Goal: Information Seeking & Learning: Learn about a topic

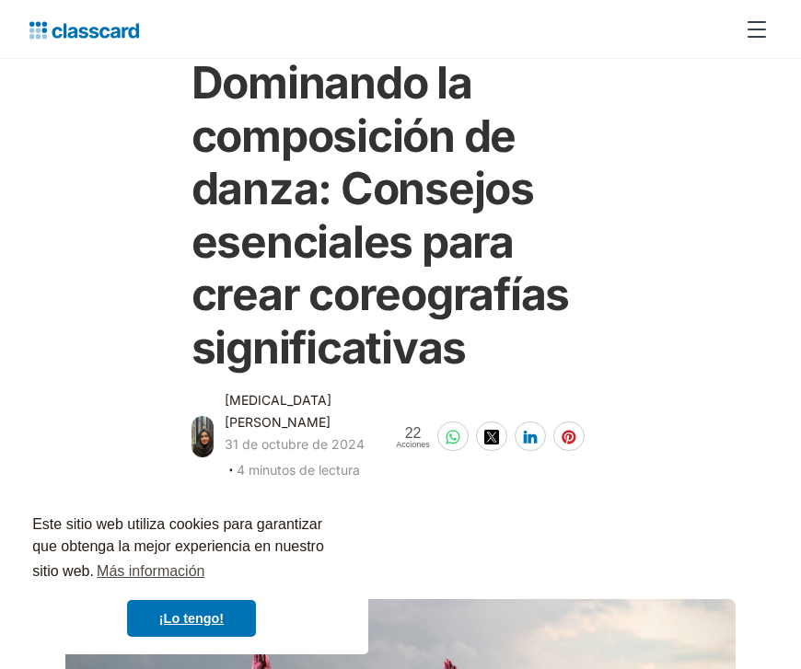
scroll to position [114, 0]
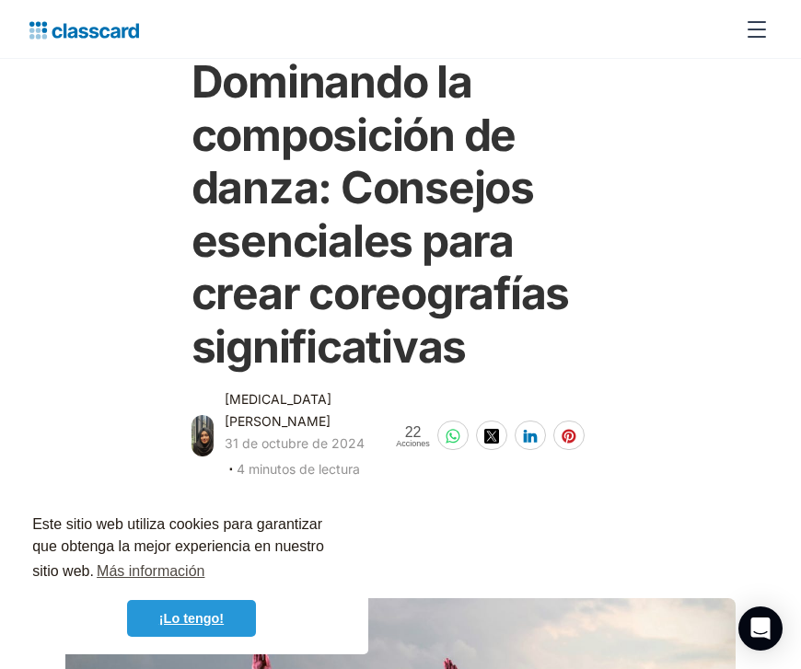
click at [204, 622] on font "¡Lo tengo!" at bounding box center [191, 618] width 64 height 15
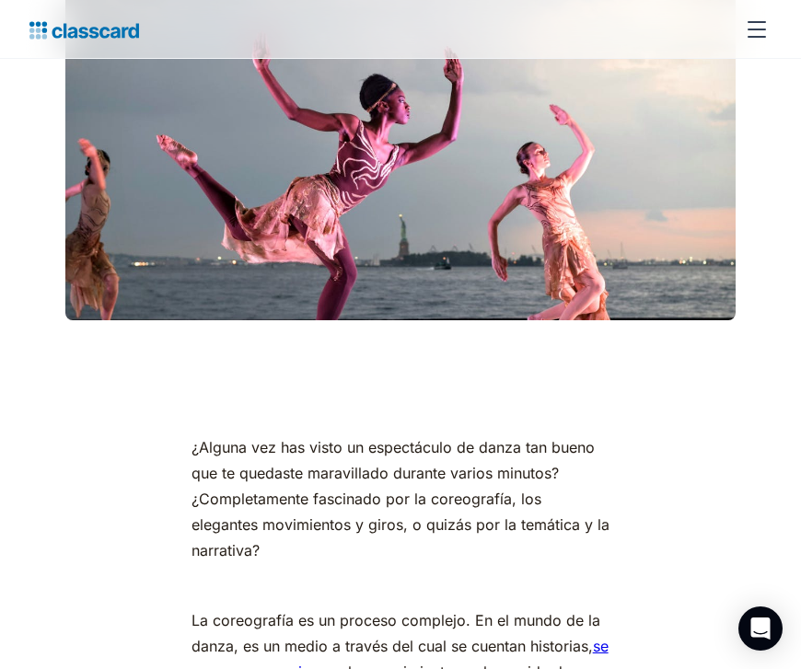
scroll to position [0, 0]
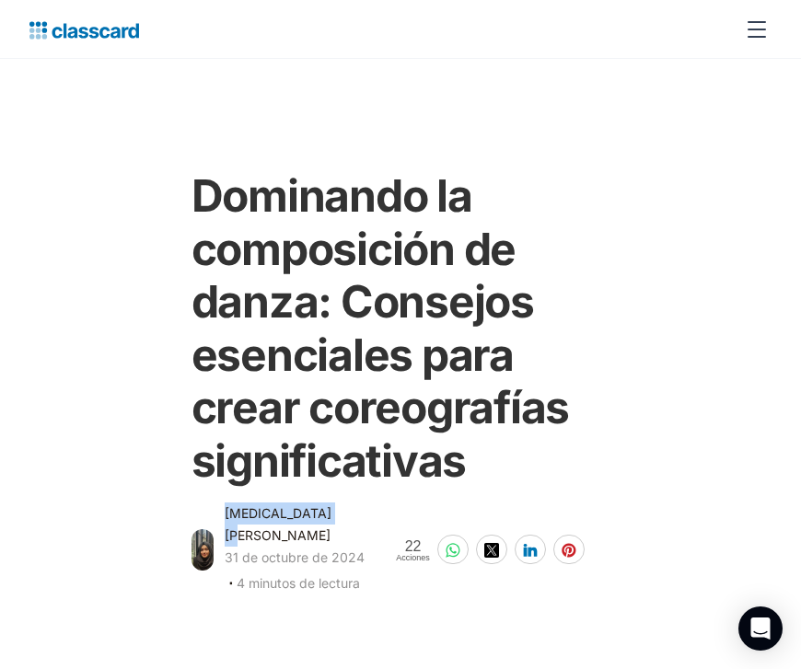
drag, startPoint x: 330, startPoint y: 514, endPoint x: 227, endPoint y: 514, distance: 103.1
click at [227, 514] on div "[MEDICAL_DATA][PERSON_NAME] 31 de octubre de 2024 ‧ 4 minutos de lectura" at bounding box center [299, 551] width 149 height 96
copy font "[MEDICAL_DATA][PERSON_NAME]"
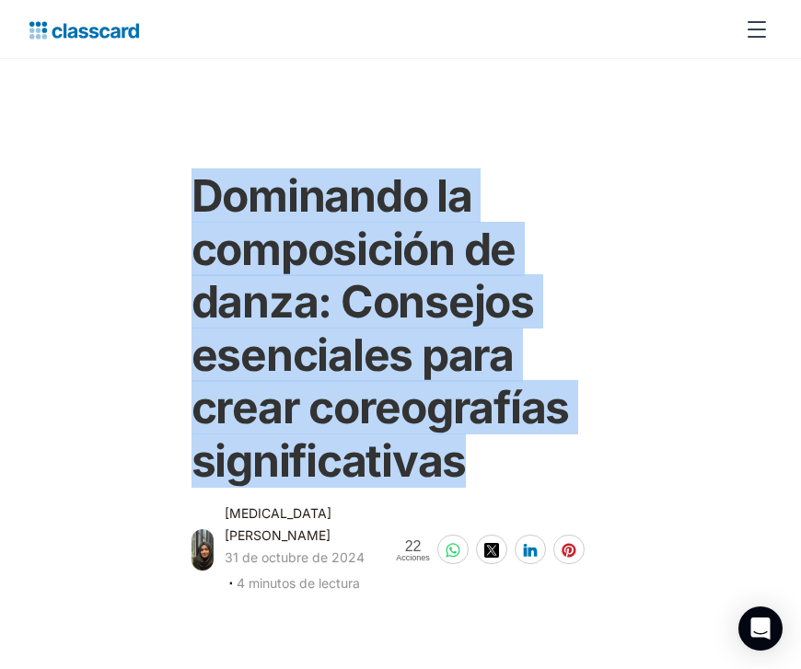
drag, startPoint x: 466, startPoint y: 470, endPoint x: 164, endPoint y: 201, distance: 404.4
click at [164, 201] on div "Dominando la composición de danza: Consejos esenciales para crear coreografías …" at bounding box center [400, 375] width 689 height 448
copy font "Dominando la composición de danza: Consejos esenciales para crear coreografías …"
click at [163, 272] on div "Dominando la composición de danza: Consejos esenciales para crear coreografías …" at bounding box center [400, 375] width 689 height 448
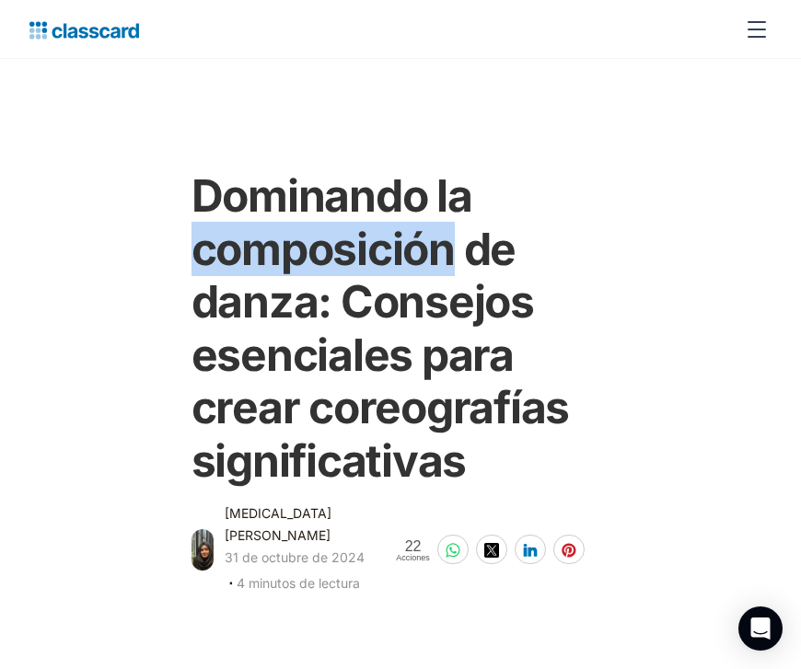
click at [163, 272] on div "Dominando la composición de danza: Consejos esenciales para crear coreografías …" at bounding box center [400, 375] width 689 height 448
